Goal: Information Seeking & Learning: Learn about a topic

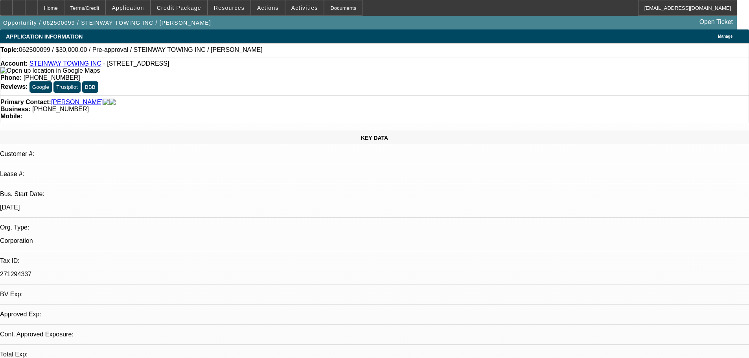
select select "0"
select select "2"
select select "0.1"
select select "4"
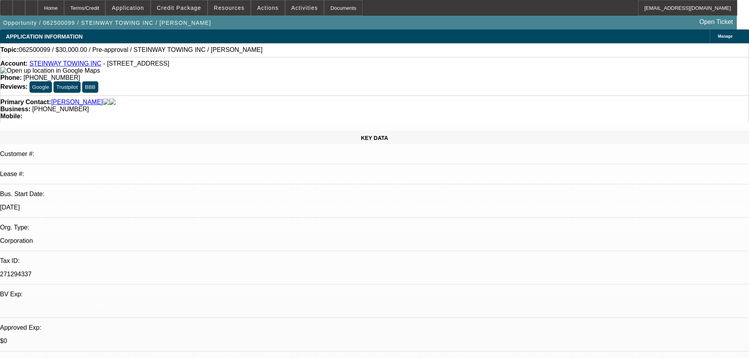
drag, startPoint x: 647, startPoint y: 245, endPoint x: 686, endPoint y: 244, distance: 39.3
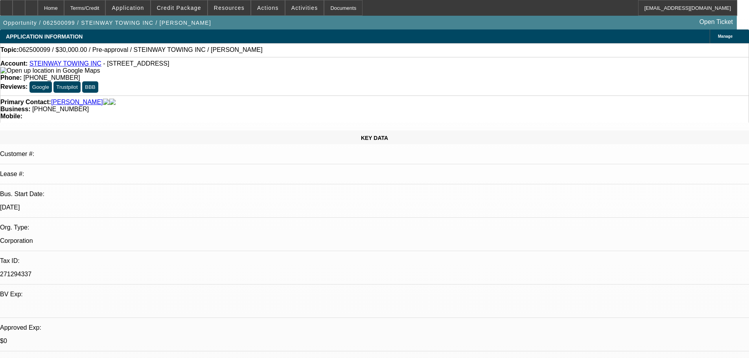
copy div "917-391-9368"
drag, startPoint x: 311, startPoint y: 63, endPoint x: 275, endPoint y: 69, distance: 36.8
click at [275, 69] on div "Account: STEINWAY TOWING INC - 1841 Steinway St, Astoria, NY 11105 Phone: (718)…" at bounding box center [374, 76] width 749 height 39
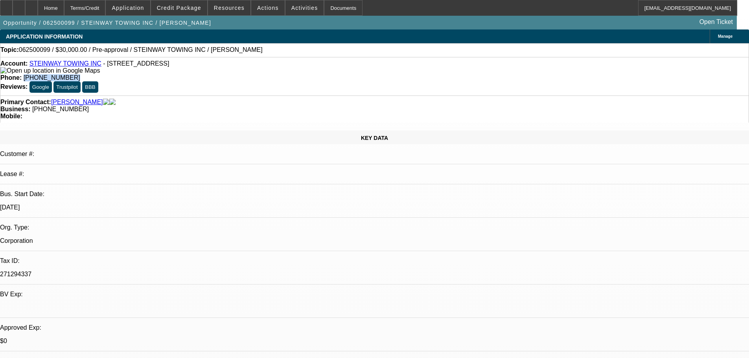
copy span "(718) 205-0359"
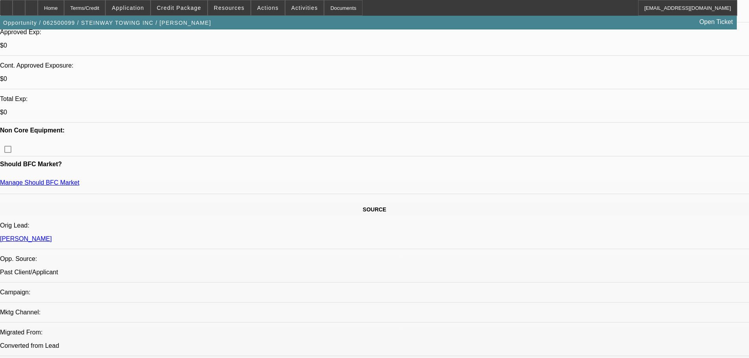
scroll to position [315, 0]
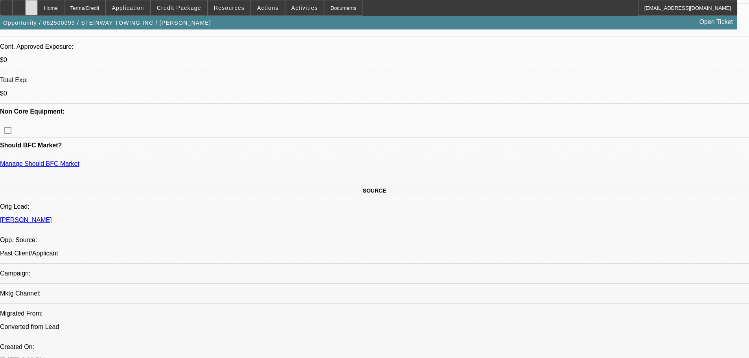
click at [38, 6] on div at bounding box center [31, 8] width 13 height 16
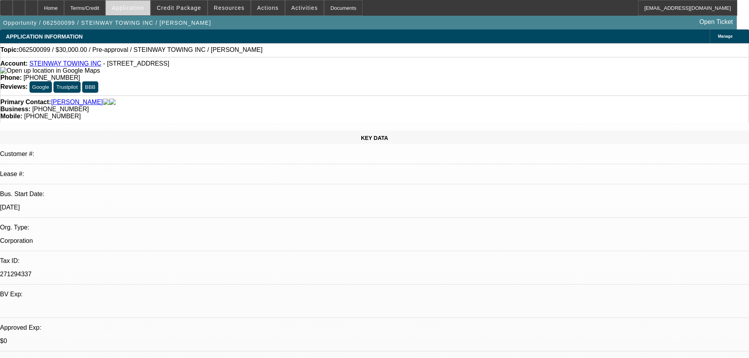
select select "0"
select select "2"
select select "0.1"
select select "4"
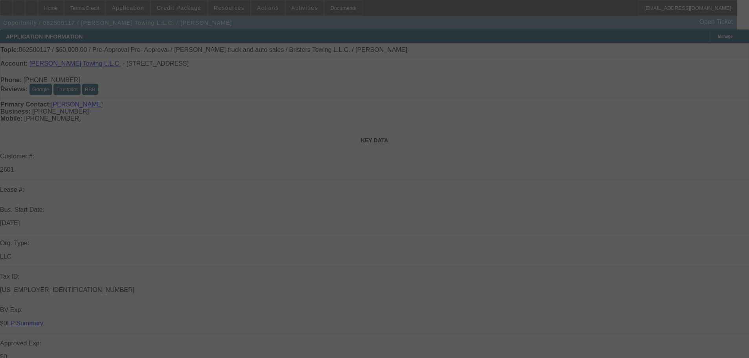
select select "0"
select select "2"
select select "0.1"
select select "4"
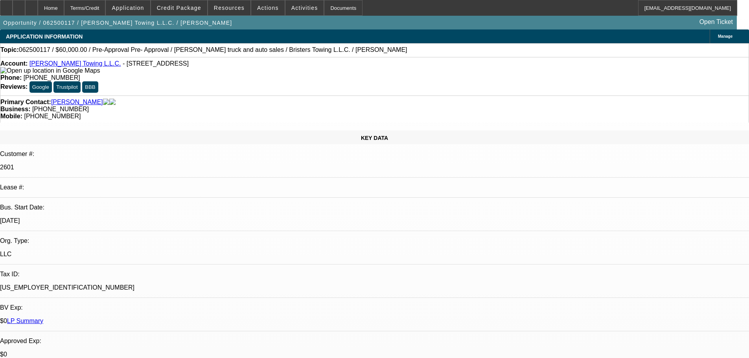
drag, startPoint x: 613, startPoint y: 194, endPoint x: 567, endPoint y: 195, distance: 45.6
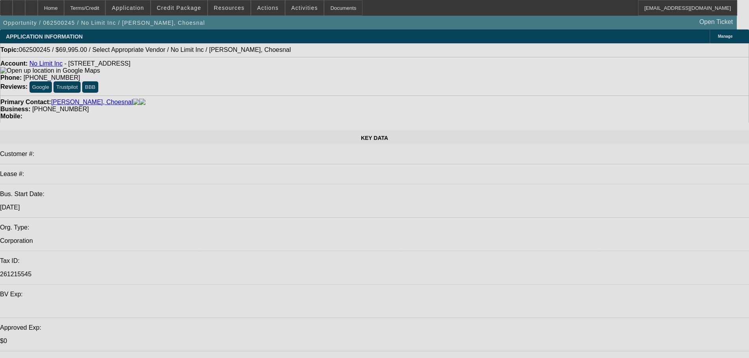
select select "0"
select select "2"
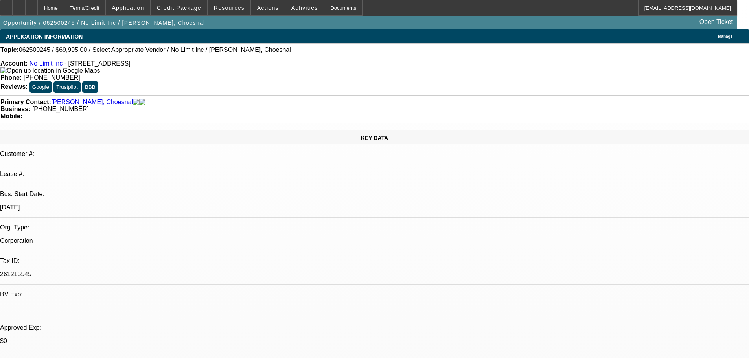
select select "2"
select select "0.1"
select select "4"
click at [192, 15] on span at bounding box center [179, 7] width 56 height 19
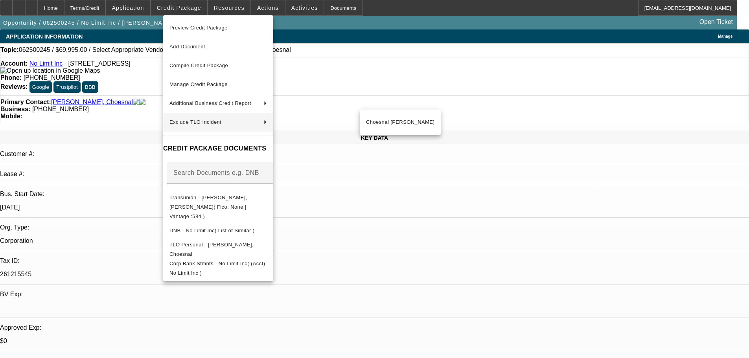
click at [491, 124] on div at bounding box center [374, 179] width 749 height 358
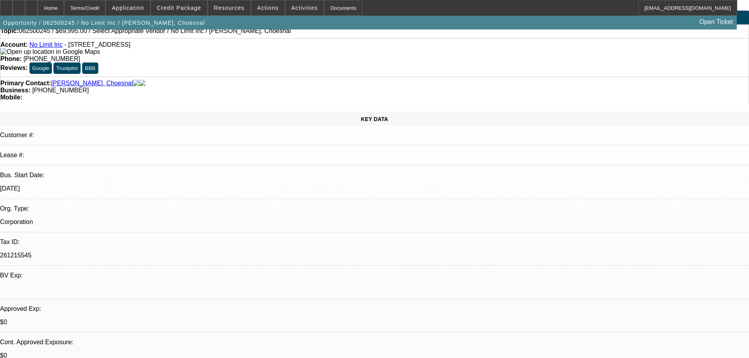
scroll to position [0, 0]
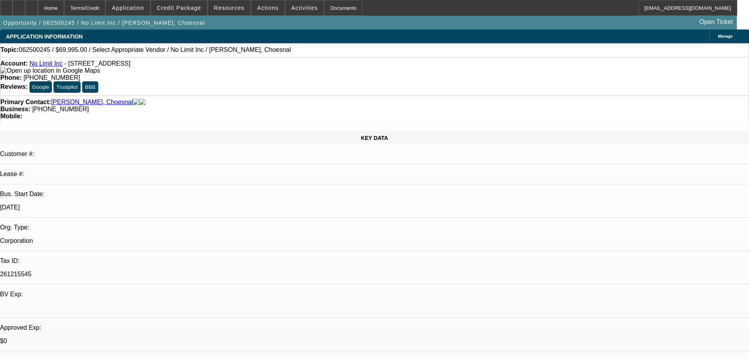
drag, startPoint x: 310, startPoint y: 65, endPoint x: 275, endPoint y: 66, distance: 35.4
click at [275, 74] on div "Phone: (646) 523-4255" at bounding box center [374, 77] width 749 height 7
copy span "(646) 523-4255"
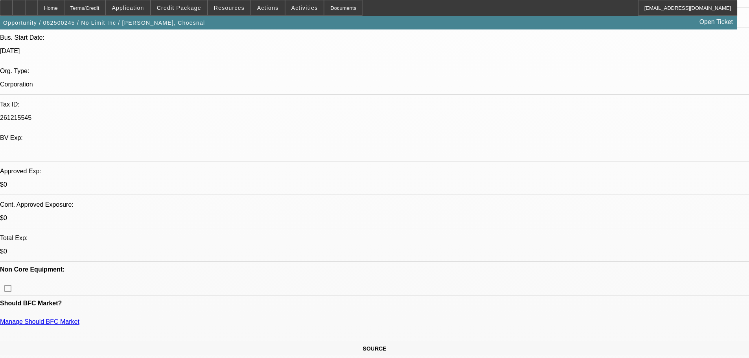
scroll to position [157, 0]
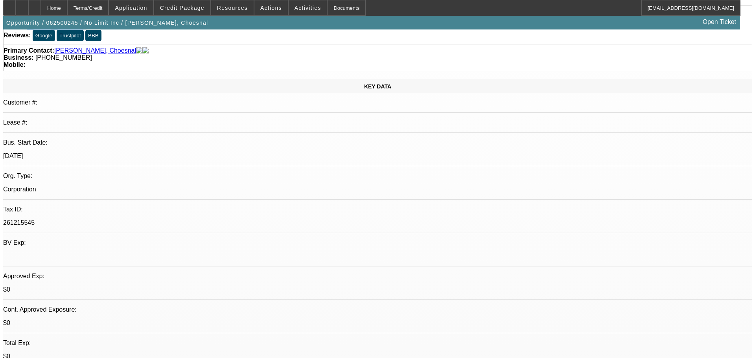
scroll to position [0, 0]
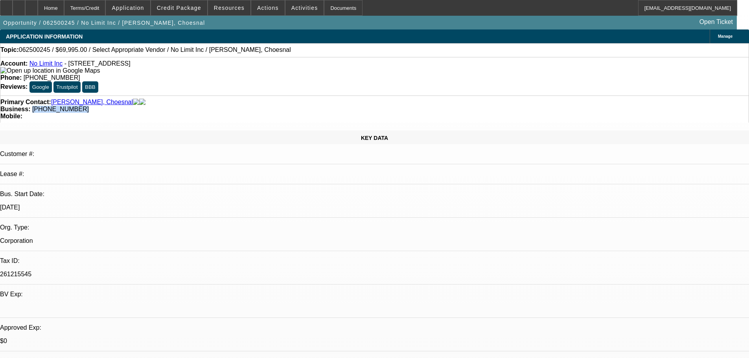
drag, startPoint x: 319, startPoint y: 85, endPoint x: 281, endPoint y: 92, distance: 38.4
click at [281, 96] on div "Primary Contact: Michel, Choesnal Business: (321) 321-3621 Mobile:" at bounding box center [374, 109] width 749 height 27
copy span "(321) 321-3621"
click at [274, 10] on span at bounding box center [267, 7] width 33 height 19
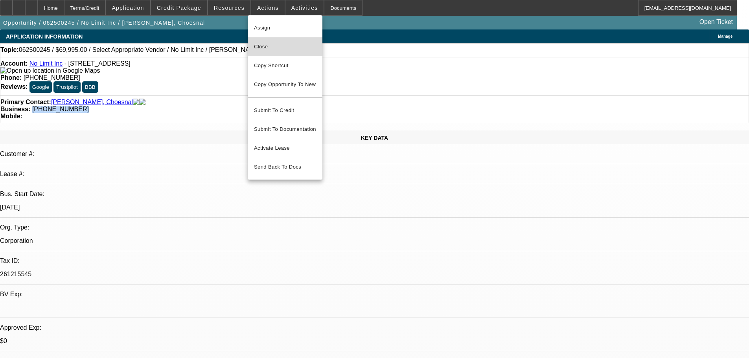
click at [263, 42] on span "Close" at bounding box center [285, 46] width 62 height 9
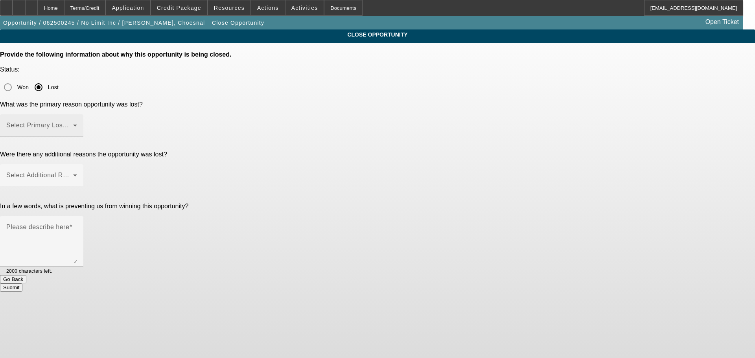
click at [73, 124] on span at bounding box center [39, 128] width 67 height 9
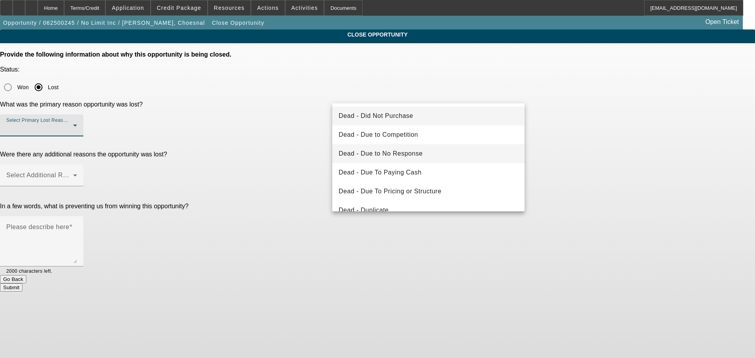
click at [456, 152] on mat-option "Dead - Due to No Response" at bounding box center [428, 153] width 192 height 19
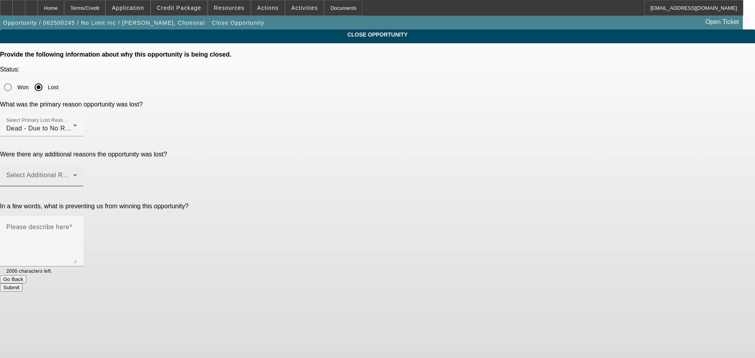
click at [77, 164] on div "Select Additional Reasons" at bounding box center [41, 175] width 71 height 22
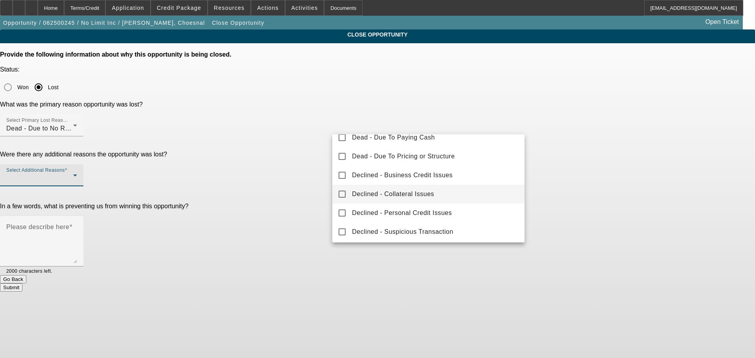
scroll to position [87, 0]
click at [467, 207] on mat-option "Declined - Personal Credit Issues" at bounding box center [428, 211] width 192 height 19
drag, startPoint x: 614, startPoint y: 196, endPoint x: 578, endPoint y: 178, distance: 40.3
click at [614, 195] on div at bounding box center [377, 179] width 755 height 358
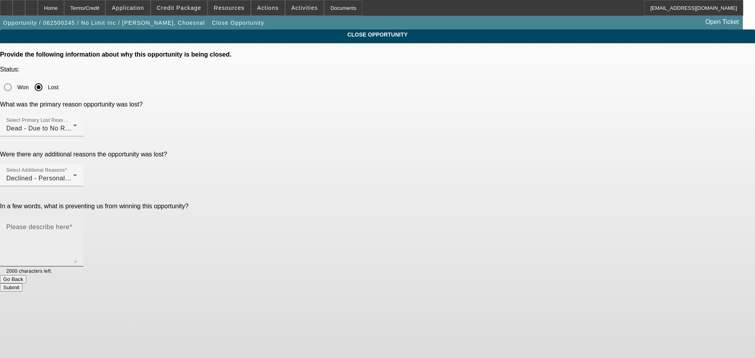
click at [77, 216] on div "Please describe here" at bounding box center [41, 241] width 71 height 50
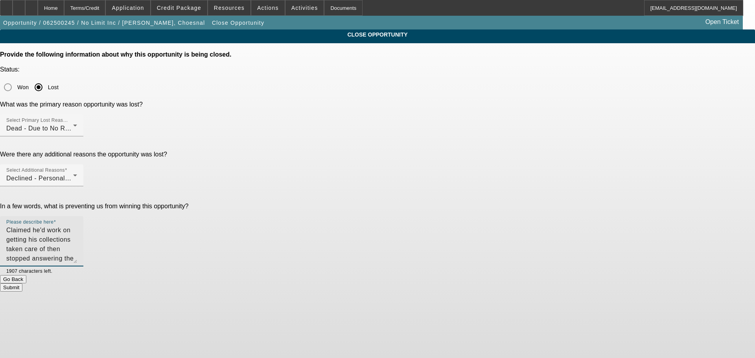
type textarea "Claimed he'd work on getting his collections taken care of then stopped answeri…"
click at [22, 284] on button "Submit" at bounding box center [11, 288] width 22 height 8
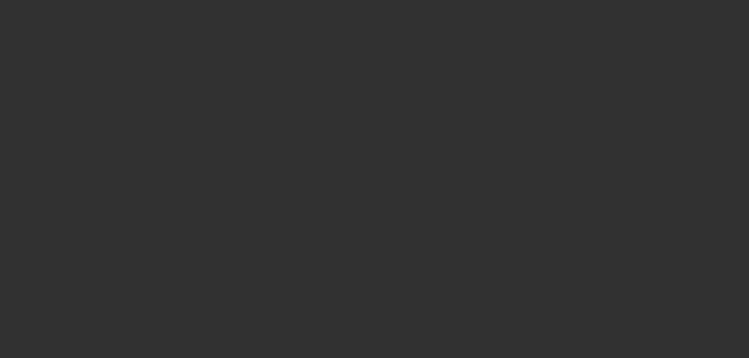
select select "0"
select select "2"
select select "0.1"
select select "4"
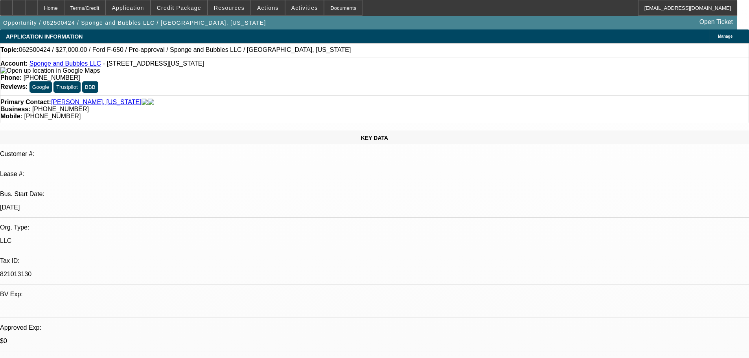
select select "0"
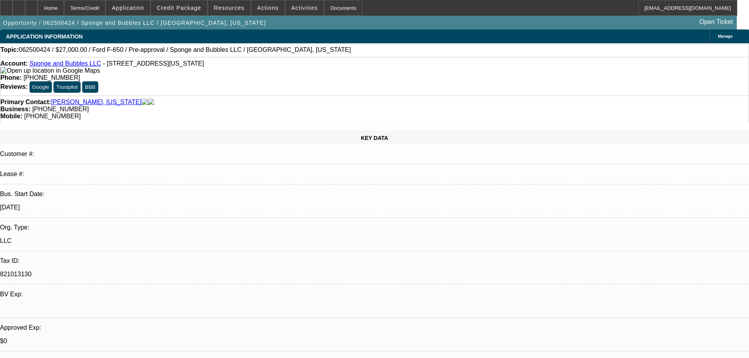
select select "0"
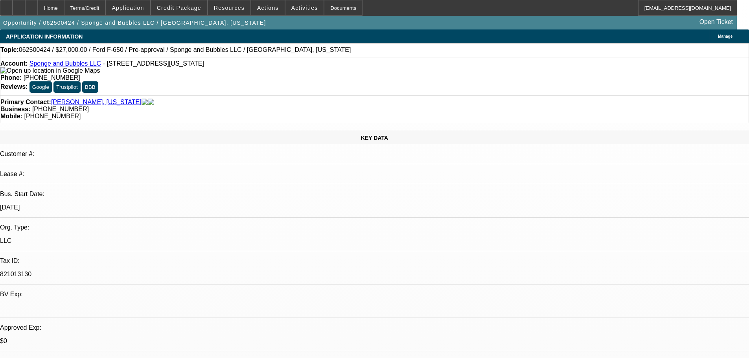
select select "0"
select select "1"
select select "6"
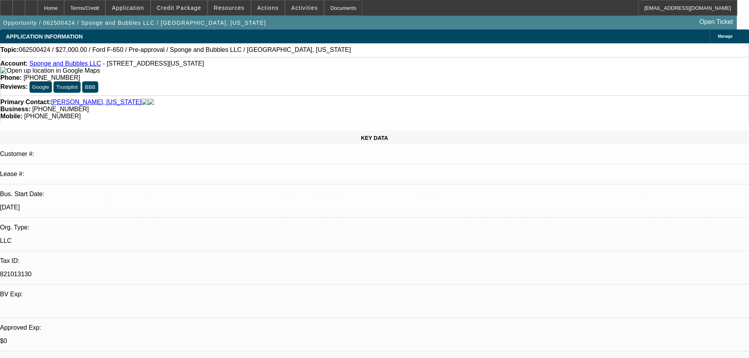
select select "1"
select select "6"
select select "1"
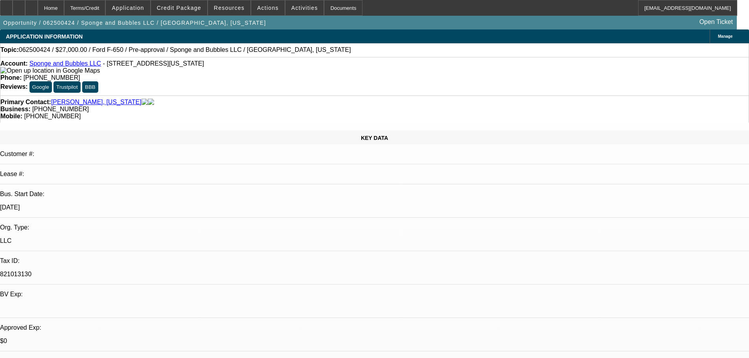
select select "6"
select select "1"
select select "6"
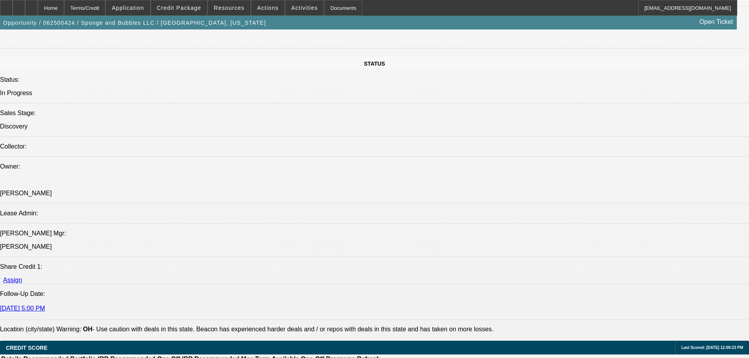
scroll to position [865, 0]
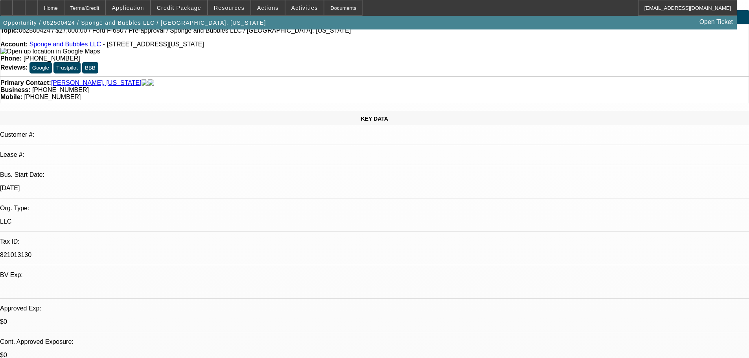
scroll to position [0, 0]
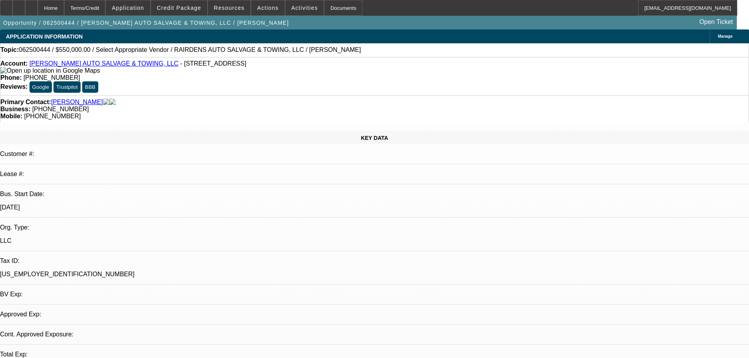
select select "0"
select select "2"
select select "0.1"
select select "4"
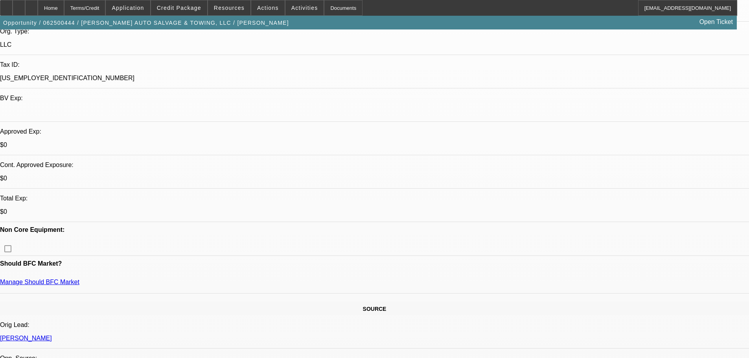
scroll to position [236, 0]
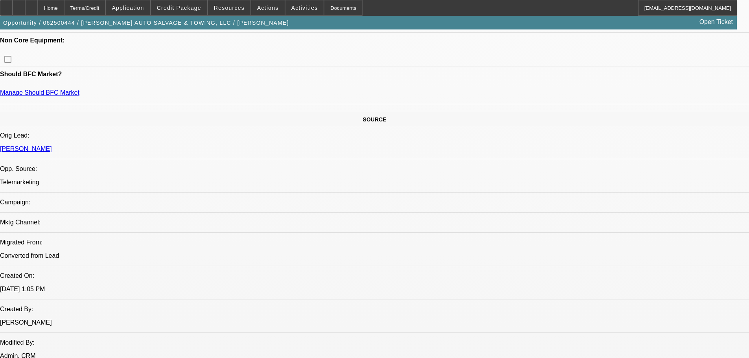
scroll to position [405, 0]
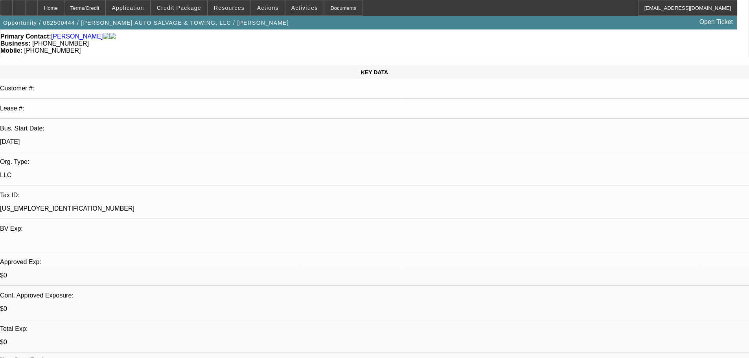
scroll to position [0, 0]
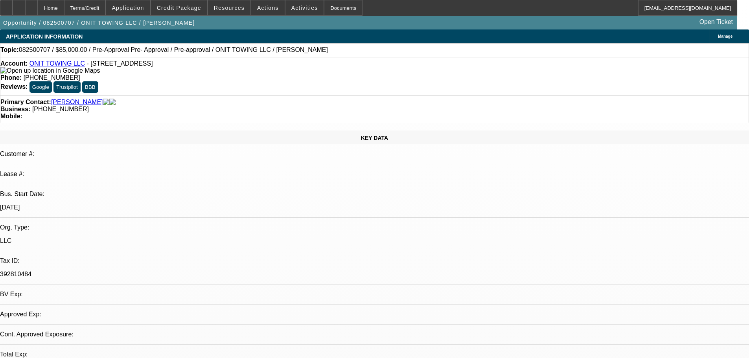
select select "0.15"
select select "2"
select select "0.1"
select select "4"
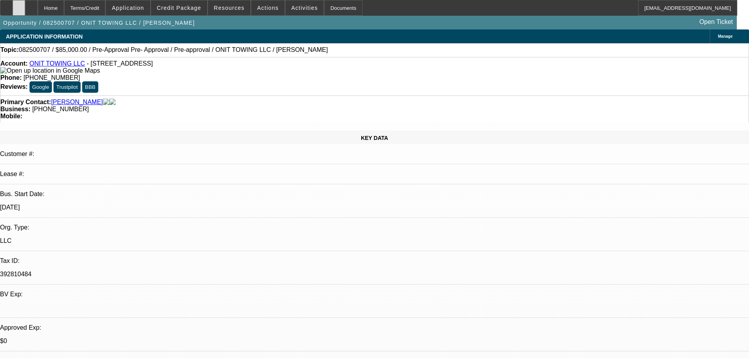
click at [25, 2] on div at bounding box center [19, 8] width 13 height 16
